Goal: Task Accomplishment & Management: Complete application form

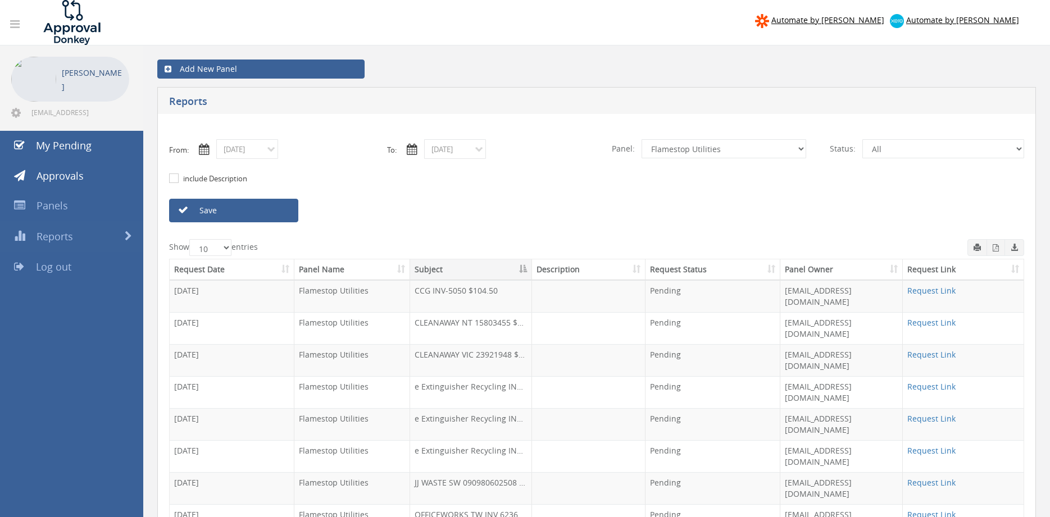
scroll to position [46, 0]
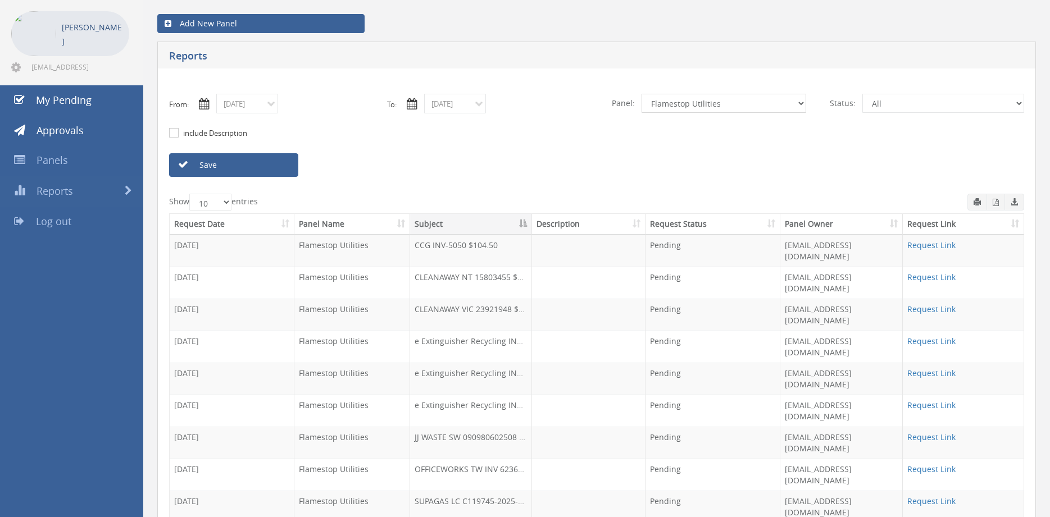
select select "number:9632"
click option "Suppliers" at bounding box center [0, 0] width 0 height 0
click at [262, 160] on link "Save" at bounding box center [233, 165] width 129 height 24
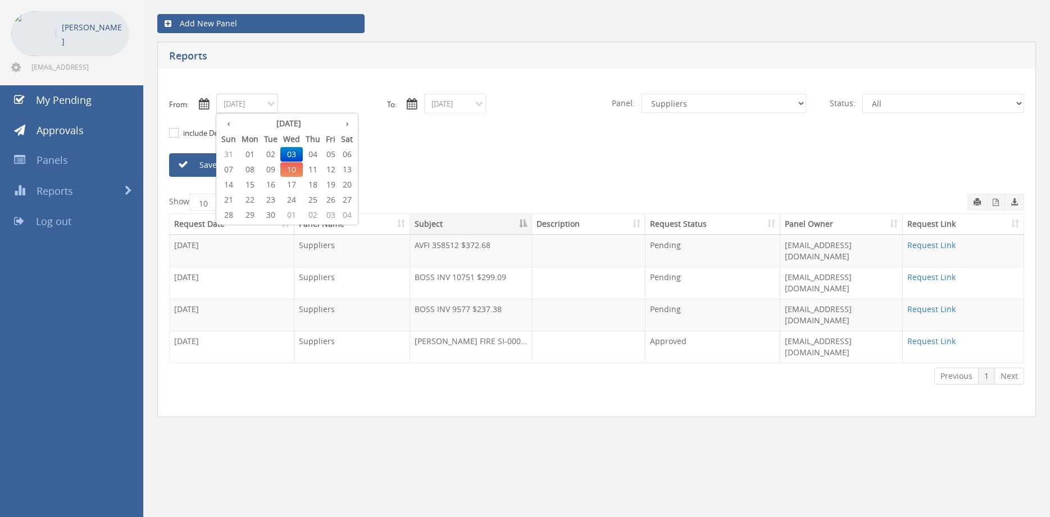
click at [254, 105] on input "09/03/2025" at bounding box center [247, 104] width 62 height 20
click at [317, 154] on span "04" at bounding box center [313, 154] width 20 height 15
type input "09/04/2025"
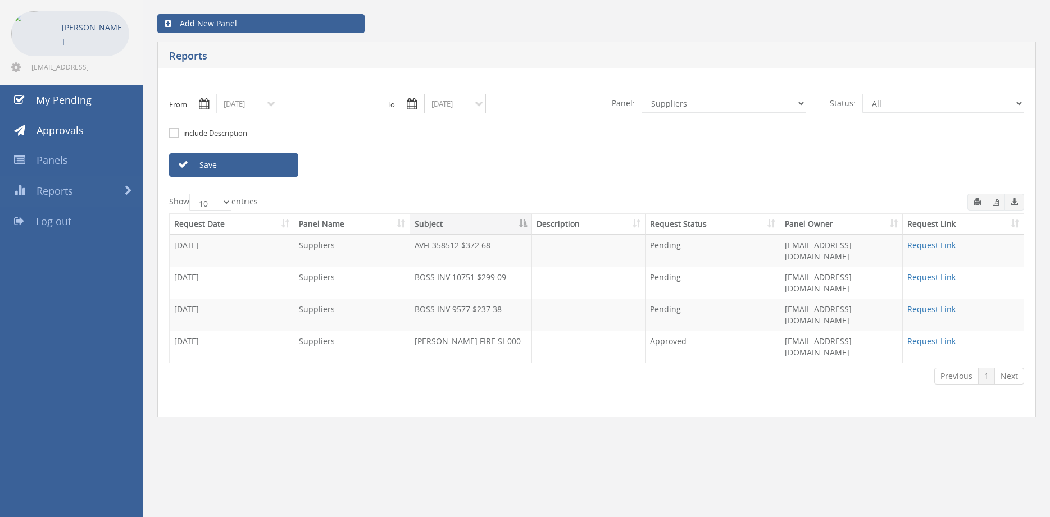
click at [458, 103] on input "09/03/2025" at bounding box center [455, 104] width 62 height 20
click at [525, 153] on span "04" at bounding box center [521, 154] width 20 height 15
type input "09/04/2025"
click at [285, 168] on link "Save" at bounding box center [233, 165] width 129 height 24
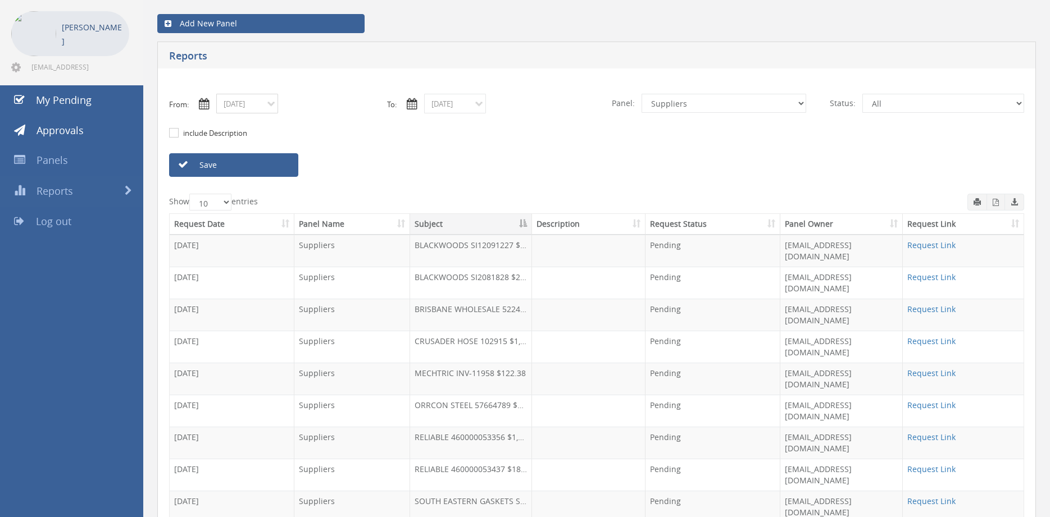
click at [262, 105] on input "09/04/2025" at bounding box center [247, 104] width 62 height 20
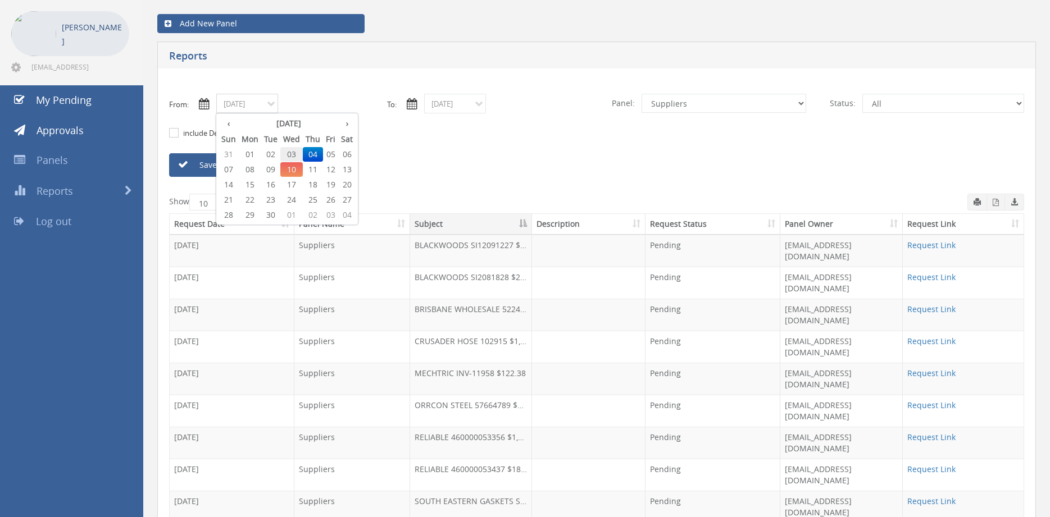
click at [290, 157] on span "03" at bounding box center [291, 154] width 22 height 15
type input "09/03/2025"
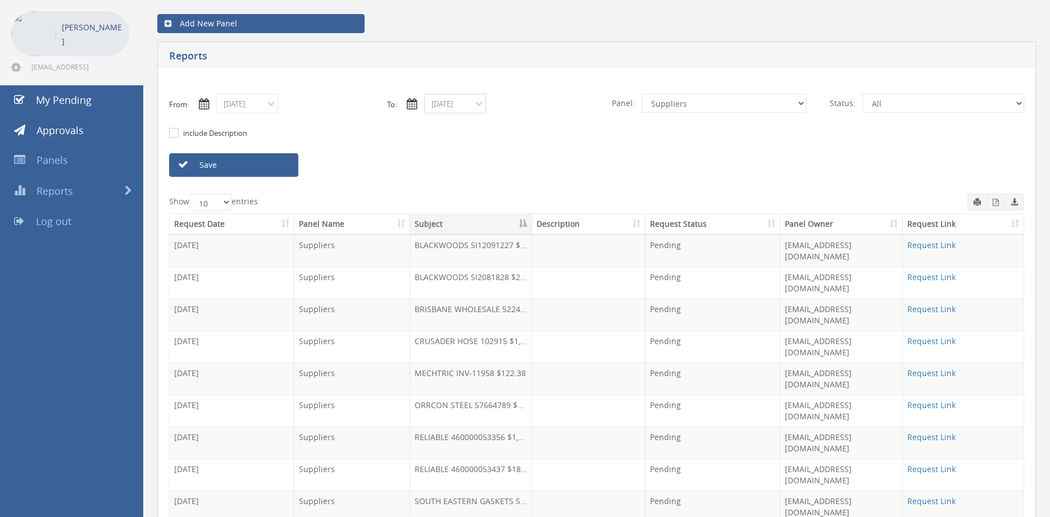
click at [466, 104] on input "09/04/2025" at bounding box center [455, 104] width 62 height 20
click at [503, 152] on span "03" at bounding box center [499, 154] width 22 height 15
type input "09/03/2025"
click at [642, 94] on select "All Alarm Credits RG - 3 NZ Utilities Cable and SAI Global NZ Alarms-1 NZ FX Pa…" at bounding box center [724, 103] width 165 height 19
select select "number:9744"
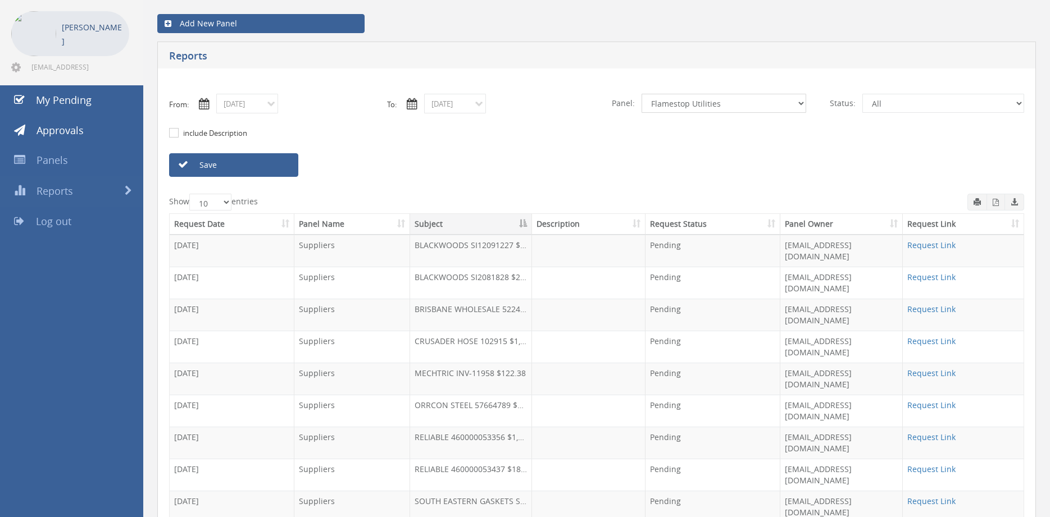
click option "Flamestop Utilities" at bounding box center [0, 0] width 0 height 0
click at [251, 161] on link "Save" at bounding box center [233, 165] width 129 height 24
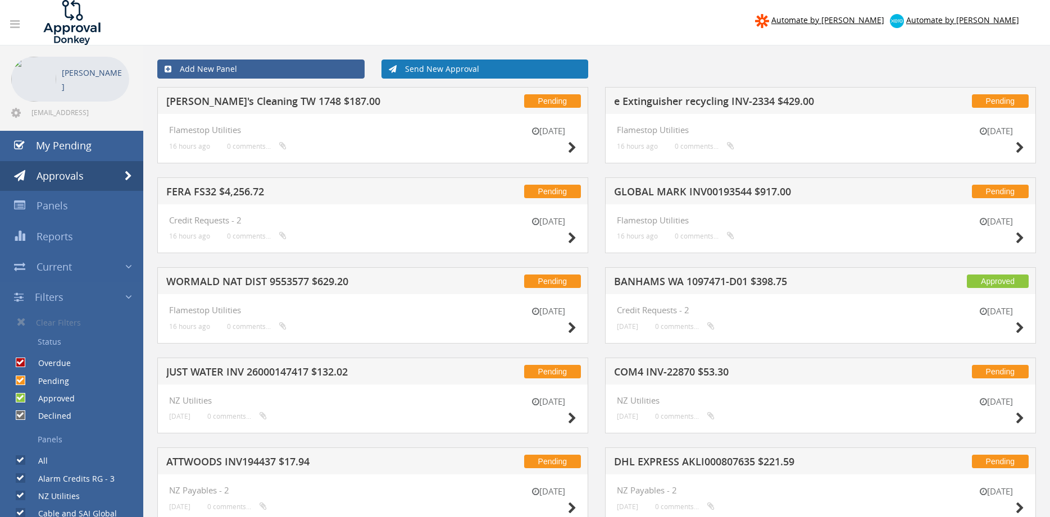
click at [418, 69] on link "Send New Approval" at bounding box center [485, 69] width 207 height 19
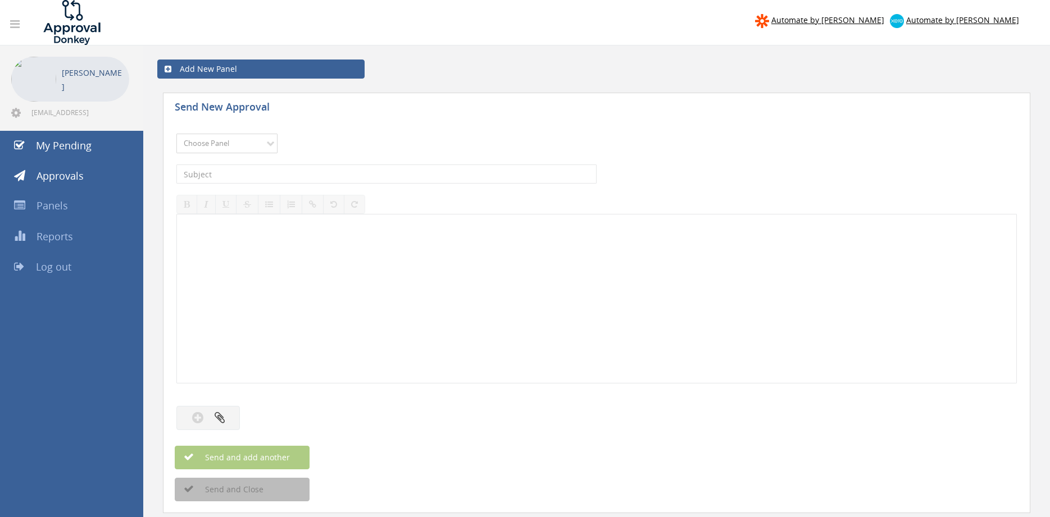
select select "13144"
click option "Alarm Credits RG - 3" at bounding box center [0, 0] width 0 height 0
click at [244, 171] on input "text" at bounding box center [386, 174] width 420 height 19
type input "WORMALD GLADSTONE 1088475-D01 $552.82"
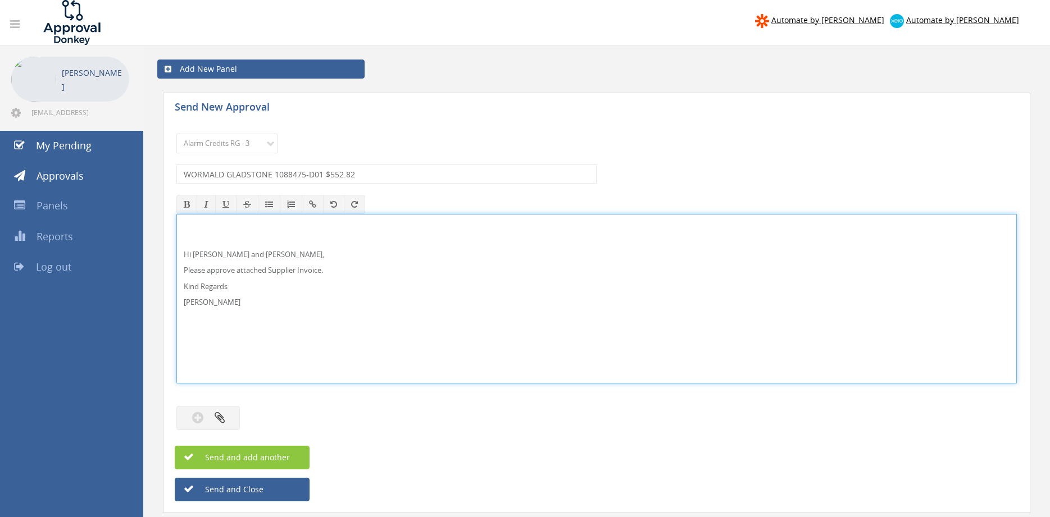
drag, startPoint x: 205, startPoint y: 254, endPoint x: 211, endPoint y: 253, distance: 6.8
click at [205, 255] on p "Hi [PERSON_NAME] and [PERSON_NAME]," at bounding box center [597, 254] width 826 height 11
drag, startPoint x: 162, startPoint y: 270, endPoint x: 216, endPoint y: 255, distance: 55.5
click at [176, 217] on div "Hi Lee, Rob and Ben, Please approve attached Credit Request. Kind Regards Pam W…" at bounding box center [596, 299] width 841 height 170
copy div "Hi Lee, Rob and Ben, Please approve attached Credit Request. Kind Regards Pam W…"
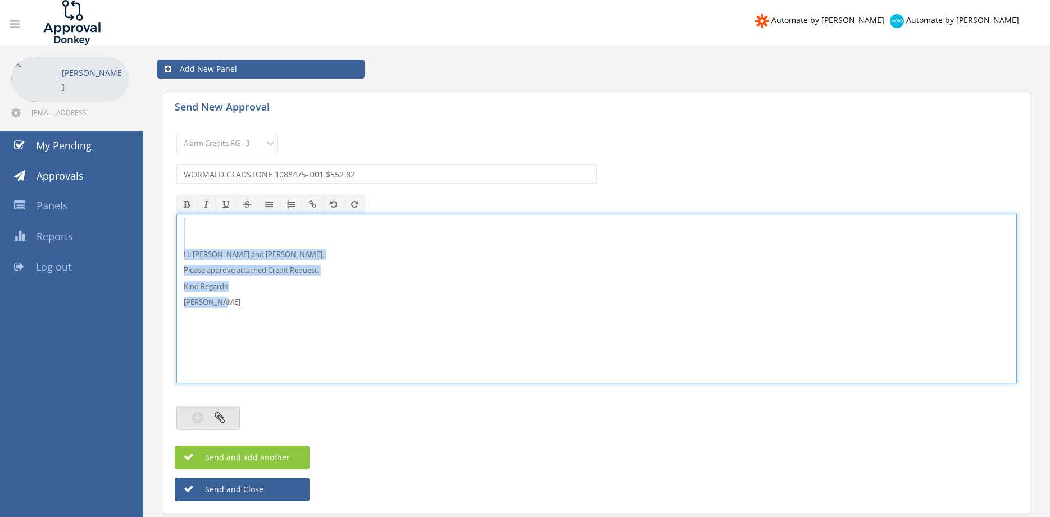
click at [224, 414] on icon "button" at bounding box center [220, 417] width 10 height 13
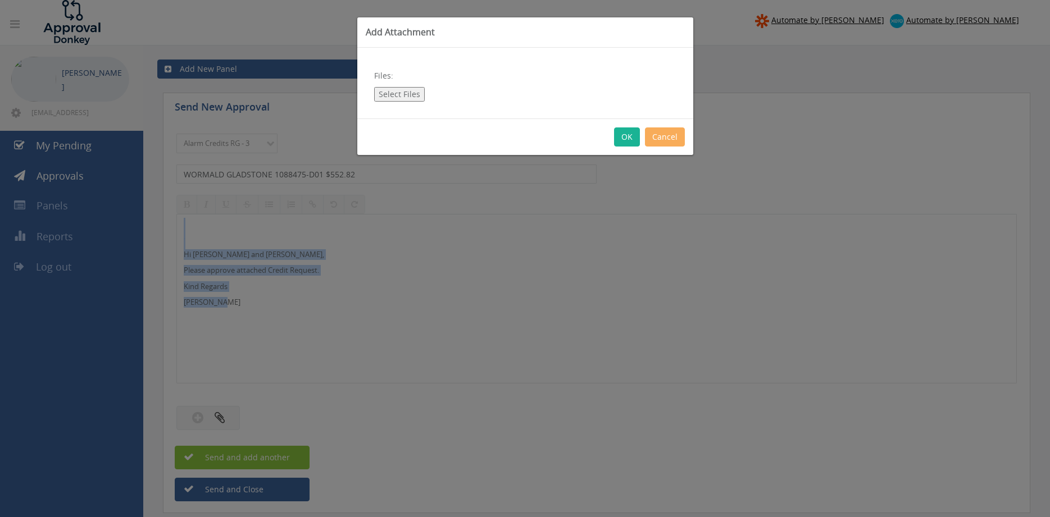
click at [404, 88] on button "Select Files" at bounding box center [399, 94] width 51 height 15
type input "C:\fakepath\WORMALD GLADSTONE 1088475-D01.pdf"
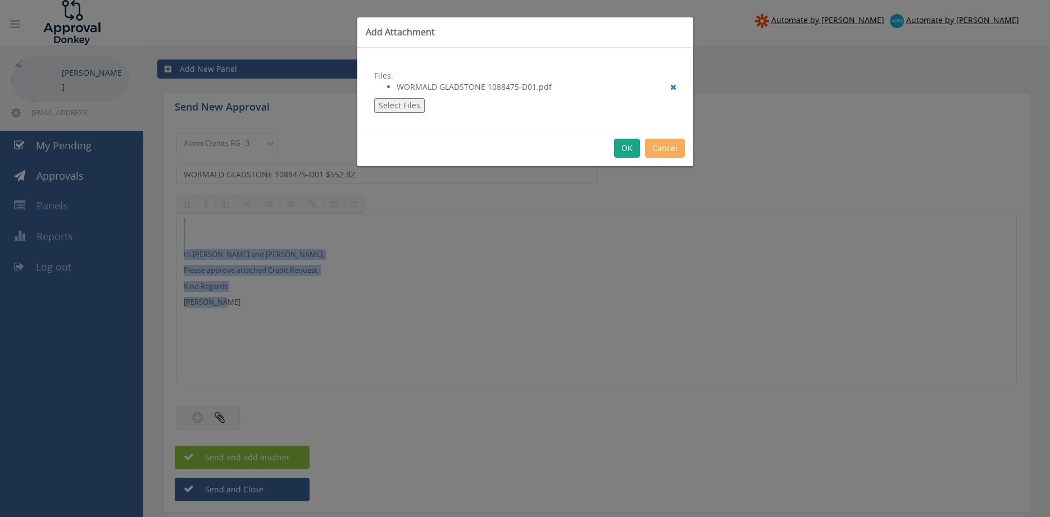
click at [630, 148] on button "OK" at bounding box center [627, 148] width 26 height 19
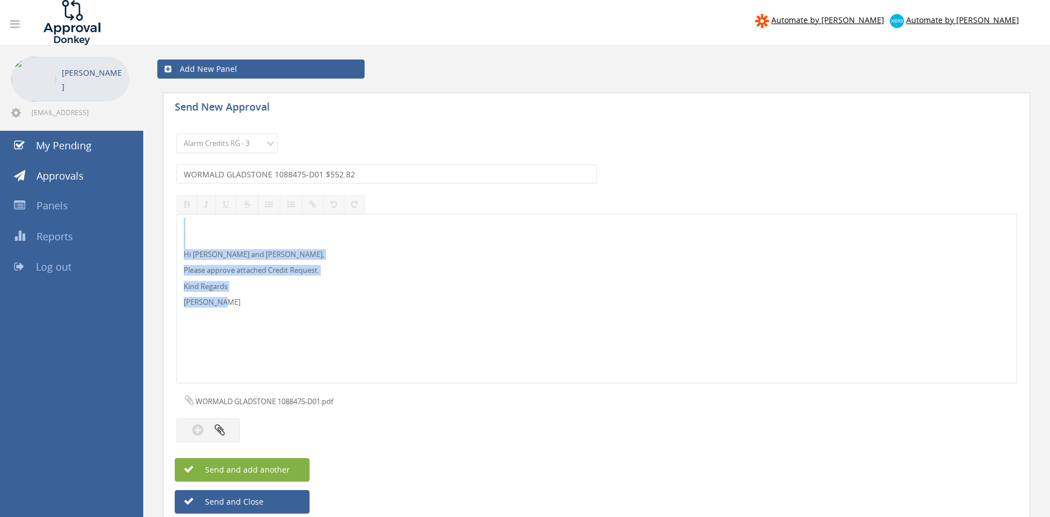
click at [302, 469] on button "Send and add another" at bounding box center [242, 470] width 135 height 24
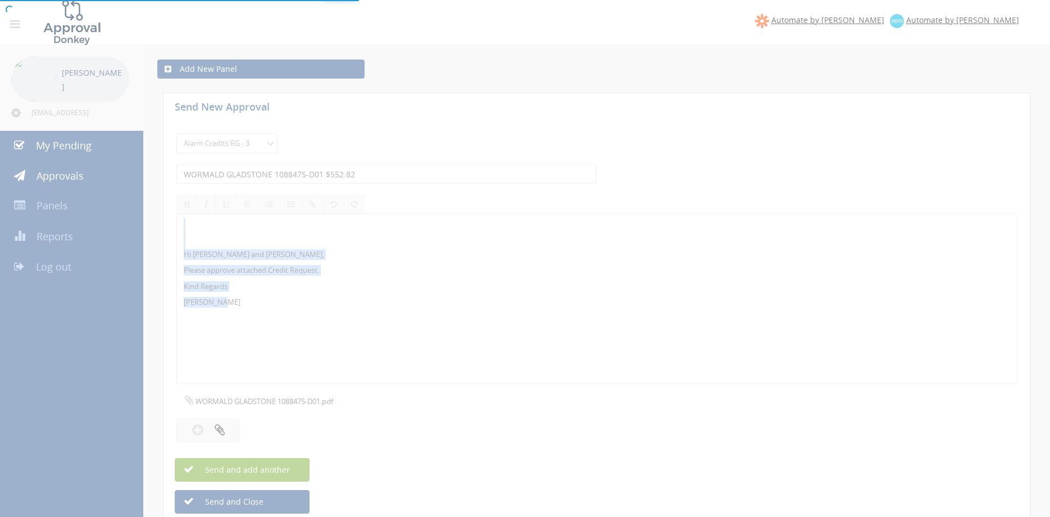
select select
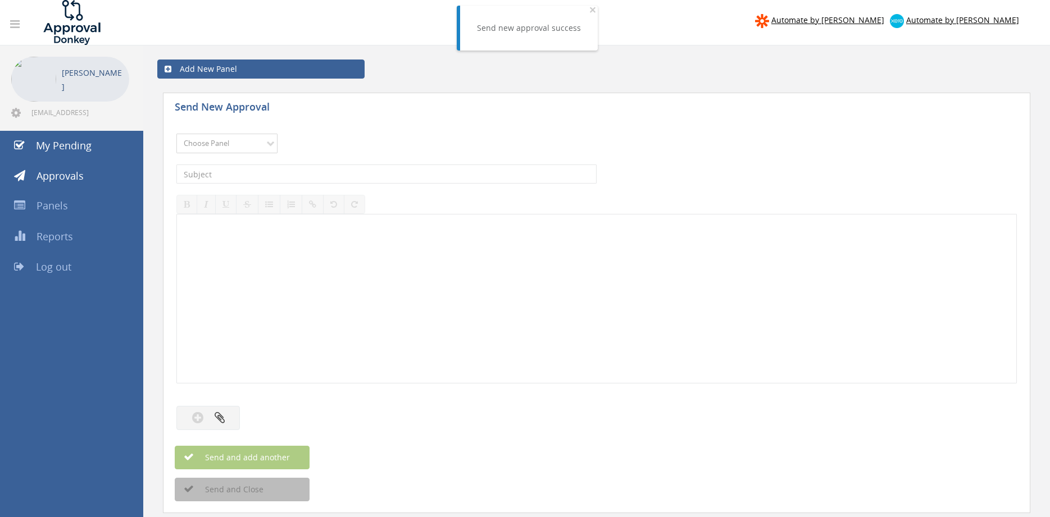
click at [176, 134] on select "Choose Panel Alarm Credits RG - 3 NZ Utilities Cable and SAI Global NZ Alarms-1…" at bounding box center [226, 144] width 101 height 20
select select "13144"
click option "Alarm Credits RG - 3" at bounding box center [0, 0] width 0 height 0
click at [229, 175] on input "text" at bounding box center [386, 174] width 420 height 19
type input "JOHNSON CONTROLS 1100212 $1,125.30"
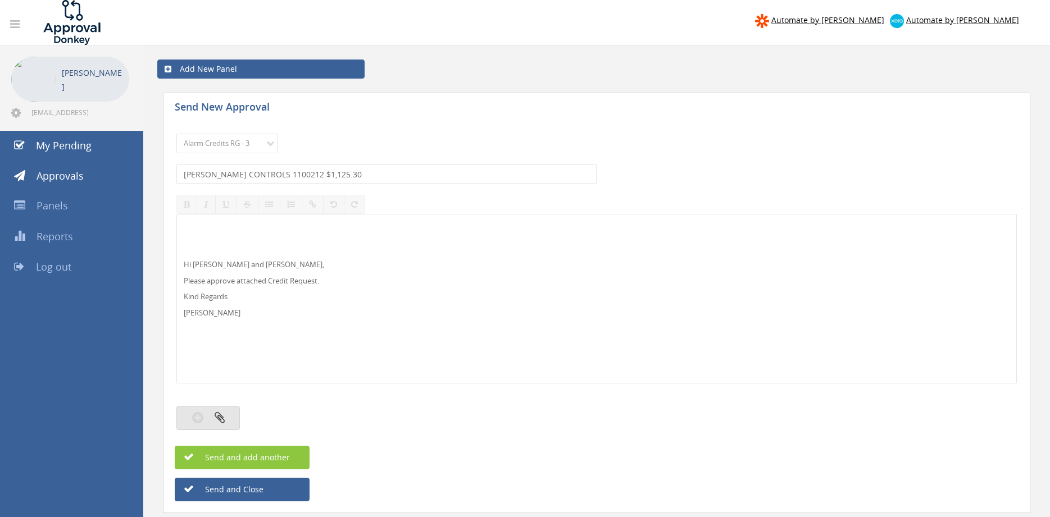
click at [224, 413] on icon "button" at bounding box center [220, 417] width 10 height 13
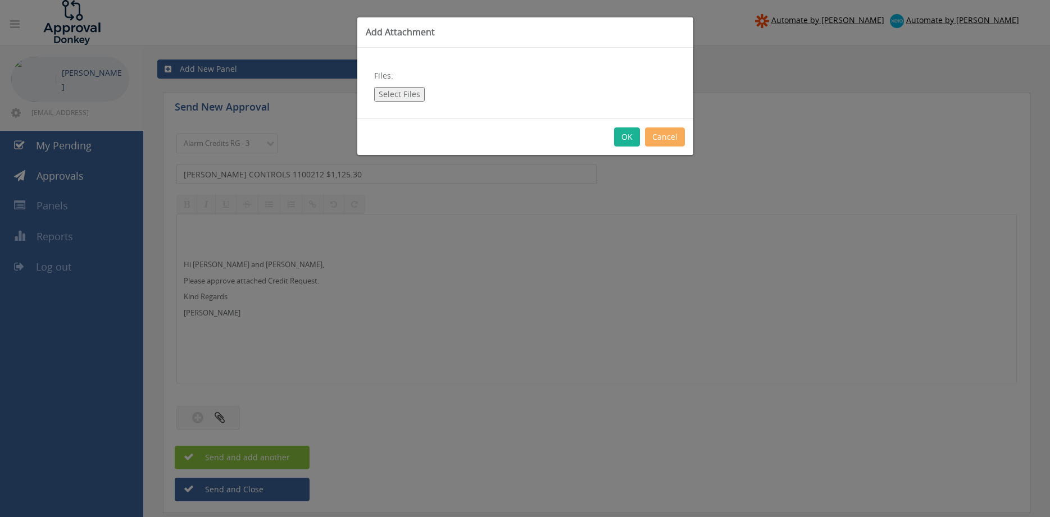
click at [402, 92] on button "Select Files" at bounding box center [399, 94] width 51 height 15
type input "C:\fakepath\1100212 Johnson Controls Credit.pdf"
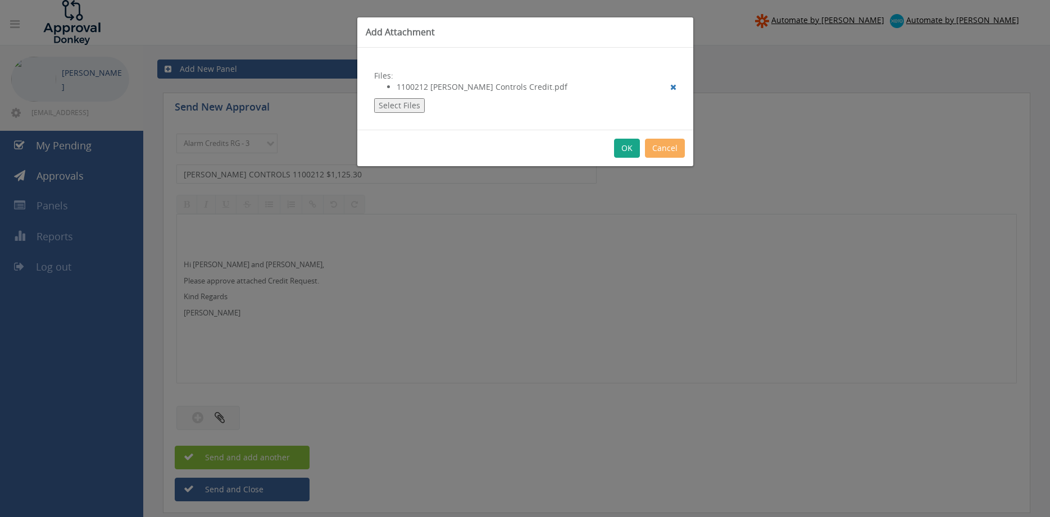
click at [620, 153] on button "OK" at bounding box center [627, 148] width 26 height 19
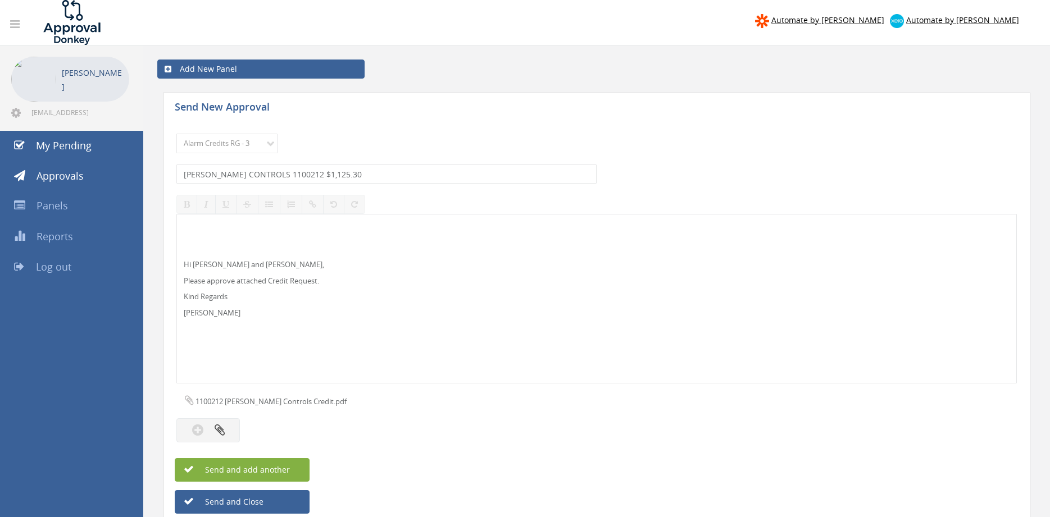
click at [270, 468] on span "Send and add another" at bounding box center [235, 470] width 109 height 11
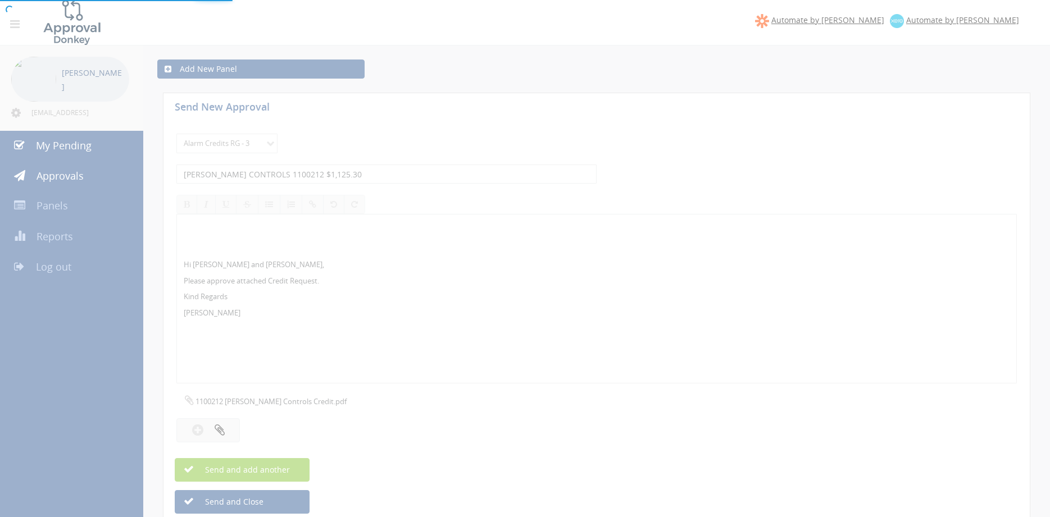
select select
